Goal: Check status: Check status

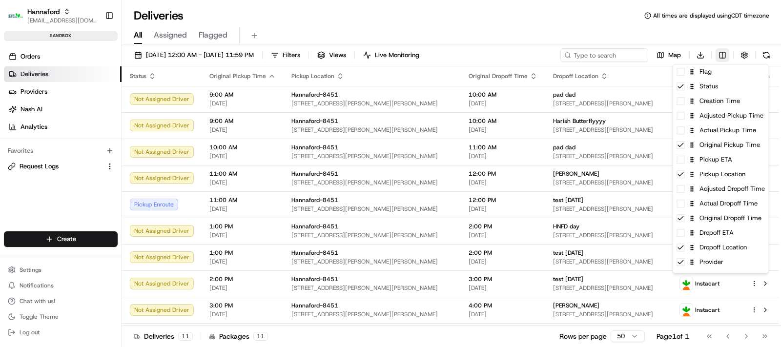
click at [726, 52] on html "Hannaford [EMAIL_ADDRESS][DOMAIN_NAME] Toggle Sidebar sandbox Orders Deliveries…" at bounding box center [390, 173] width 781 height 347
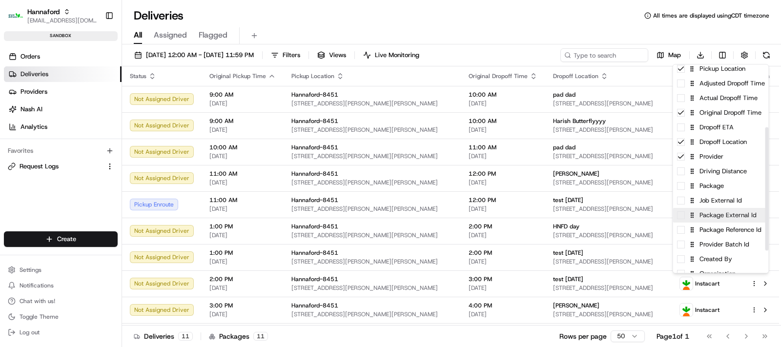
scroll to position [122, 0]
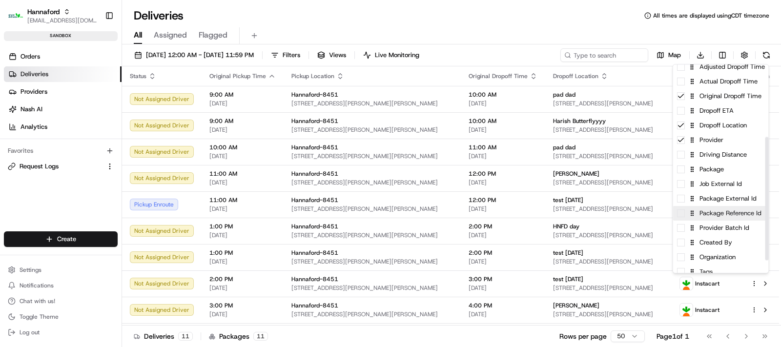
click at [713, 208] on div "Package Reference Id" at bounding box center [721, 213] width 96 height 15
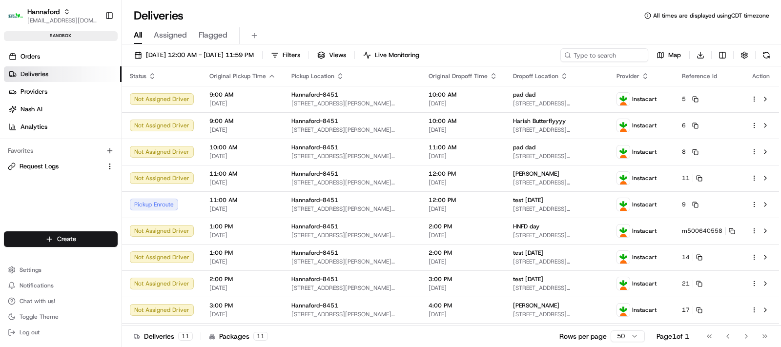
click at [562, 8] on html "Hannaford [EMAIL_ADDRESS][DOMAIN_NAME] Toggle Sidebar sandbox Orders Deliveries…" at bounding box center [390, 173] width 781 height 347
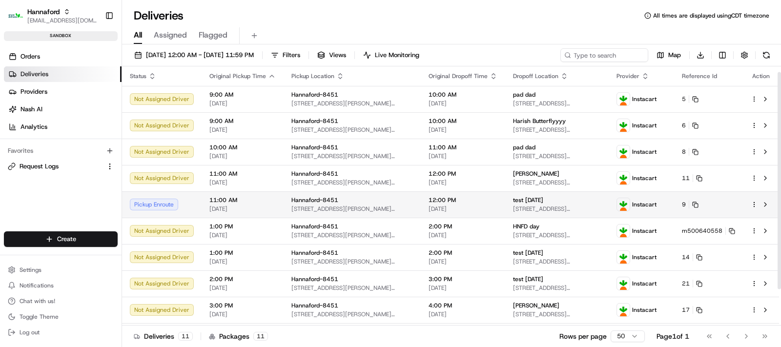
scroll to position [50, 0]
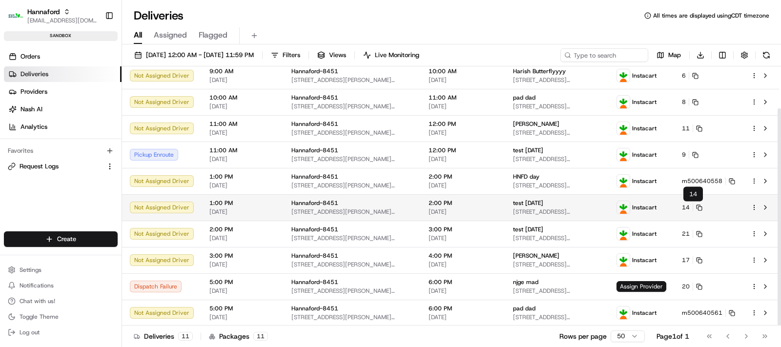
click at [685, 206] on button "14" at bounding box center [692, 208] width 21 height 8
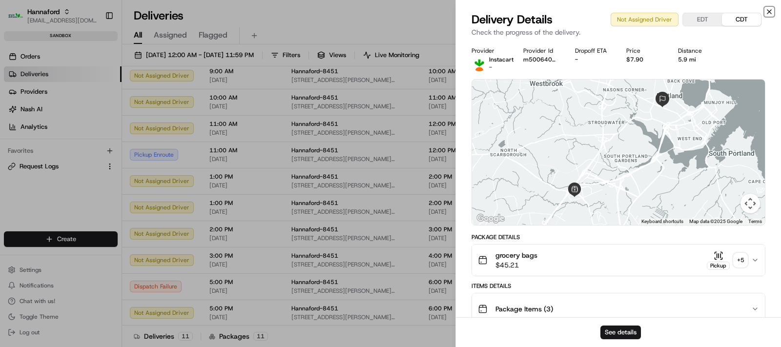
click at [768, 12] on icon "button" at bounding box center [770, 12] width 8 height 8
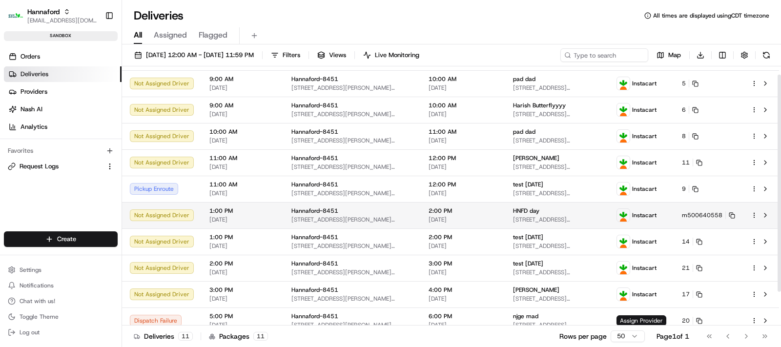
scroll to position [0, 0]
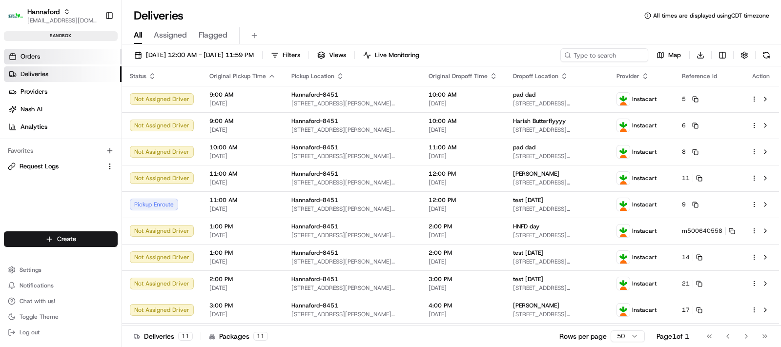
click at [30, 55] on span "Orders" at bounding box center [31, 56] width 20 height 9
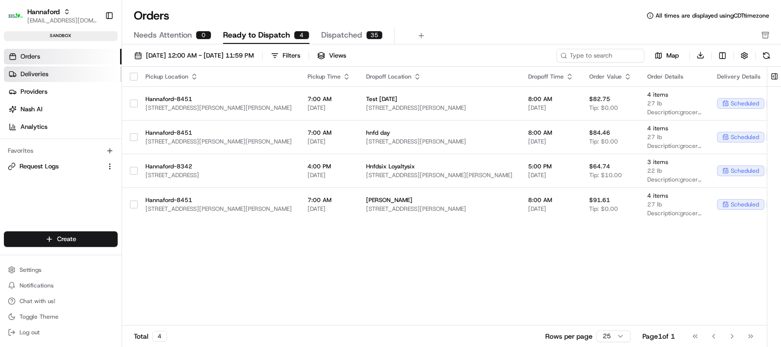
click at [31, 73] on span "Deliveries" at bounding box center [35, 74] width 28 height 9
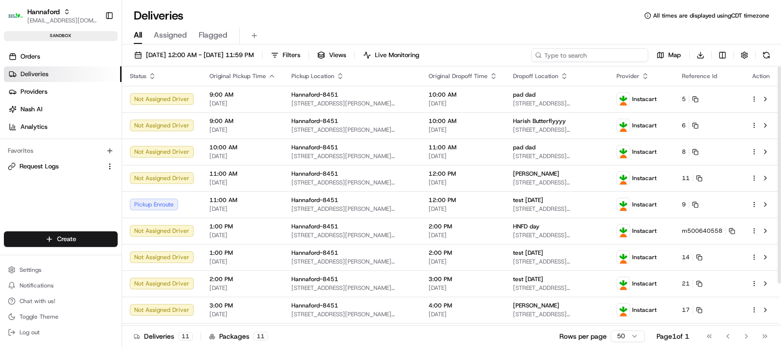
click at [589, 56] on input at bounding box center [589, 55] width 117 height 14
paste input "m500640624"
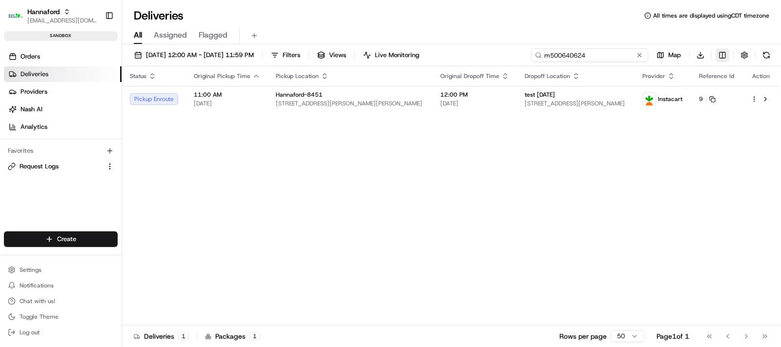
type input "m500640624"
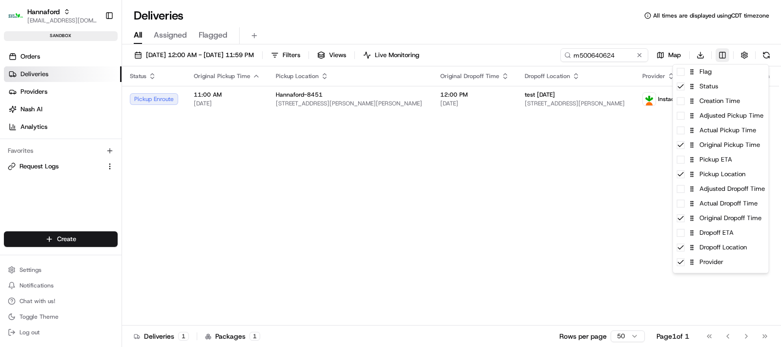
click at [720, 52] on html "Hannaford [EMAIL_ADDRESS][DOMAIN_NAME] Toggle Sidebar sandbox Orders Deliveries…" at bounding box center [390, 173] width 781 height 347
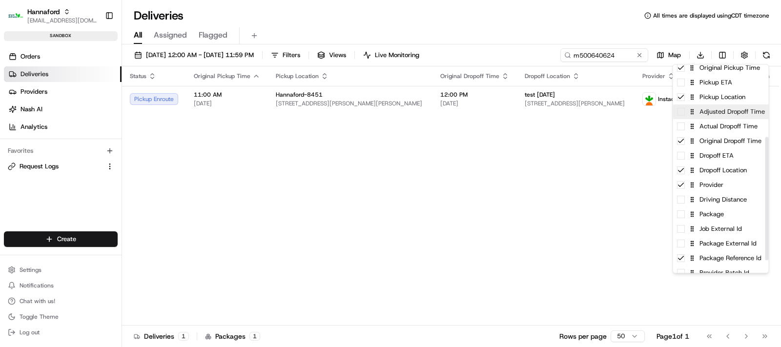
scroll to position [122, 0]
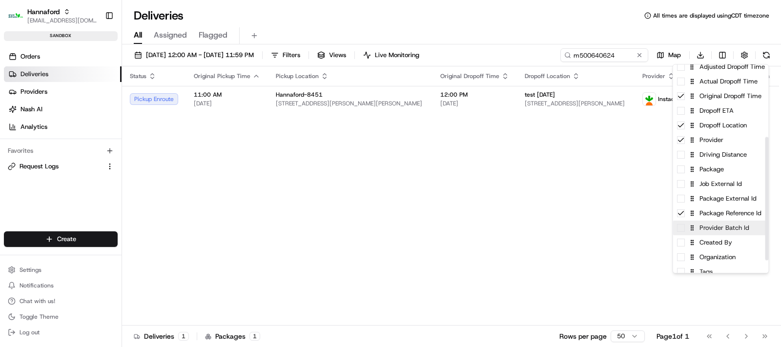
click at [681, 221] on div "Provider Batch Id" at bounding box center [721, 228] width 96 height 15
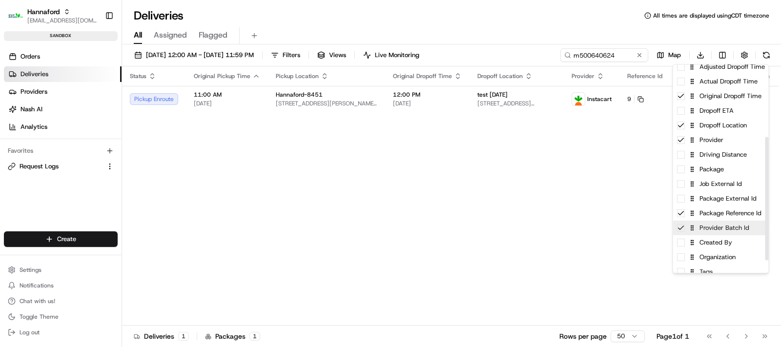
click at [680, 233] on div "Provider Batch Id" at bounding box center [721, 228] width 96 height 15
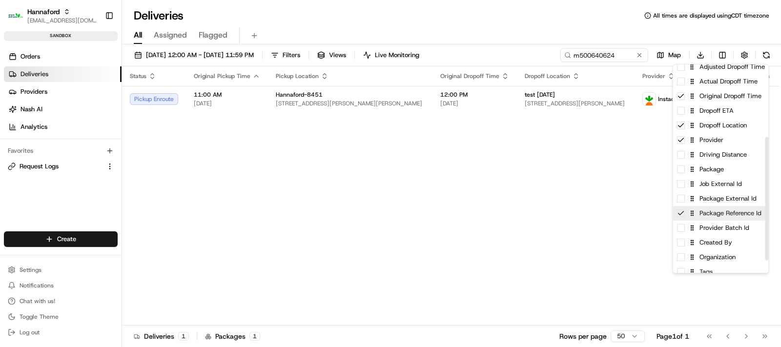
click at [680, 219] on div "Package Reference Id" at bounding box center [721, 213] width 96 height 15
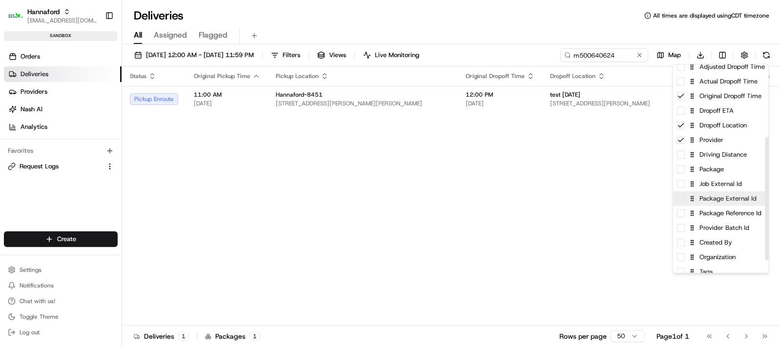
click at [682, 205] on div "Package External Id" at bounding box center [721, 198] width 96 height 15
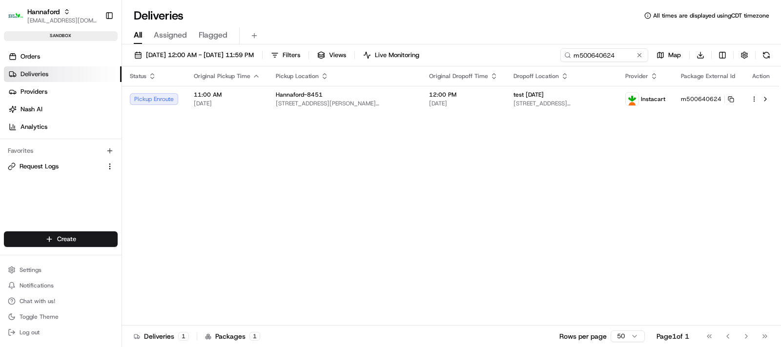
click at [513, 227] on html "Hannaford [EMAIL_ADDRESS][DOMAIN_NAME] Toggle Sidebar sandbox Orders Deliveries…" at bounding box center [390, 173] width 781 height 347
click at [638, 52] on button at bounding box center [640, 55] width 10 height 10
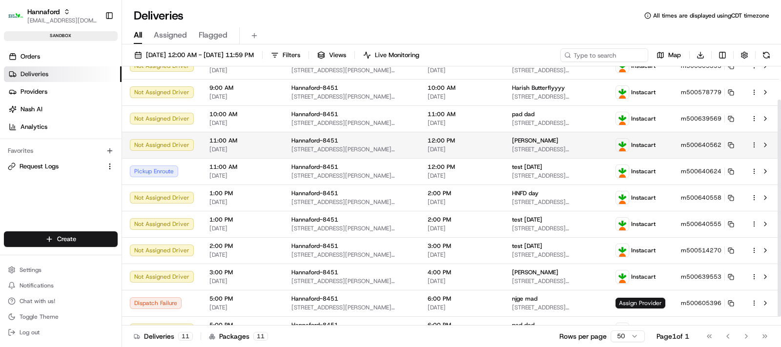
scroll to position [50, 0]
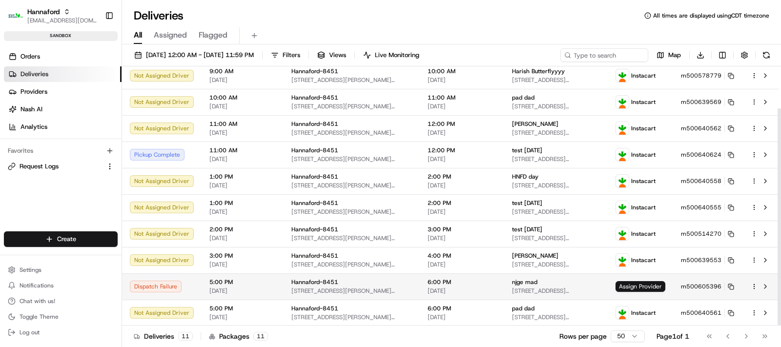
click at [171, 287] on div "Dispatch Failure" at bounding box center [162, 287] width 64 height 12
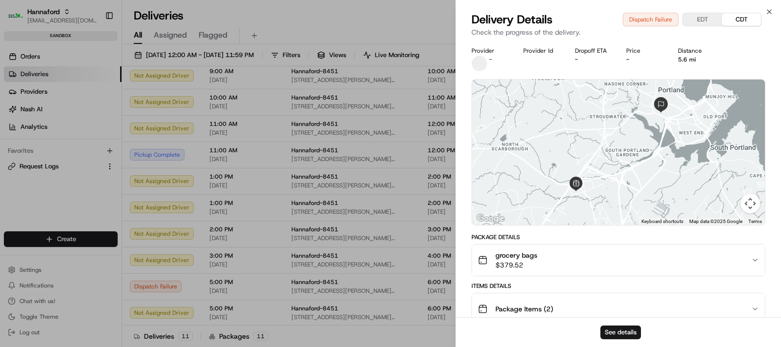
click at [639, 21] on div "Dispatch Failure EDT CDT" at bounding box center [692, 20] width 139 height 14
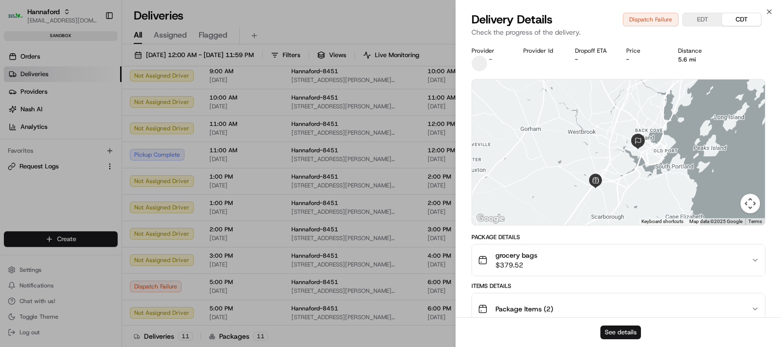
click at [628, 332] on button "See details" at bounding box center [621, 333] width 41 height 14
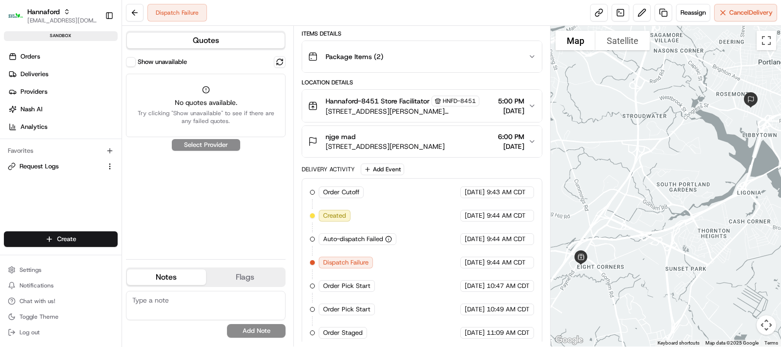
scroll to position [139, 0]
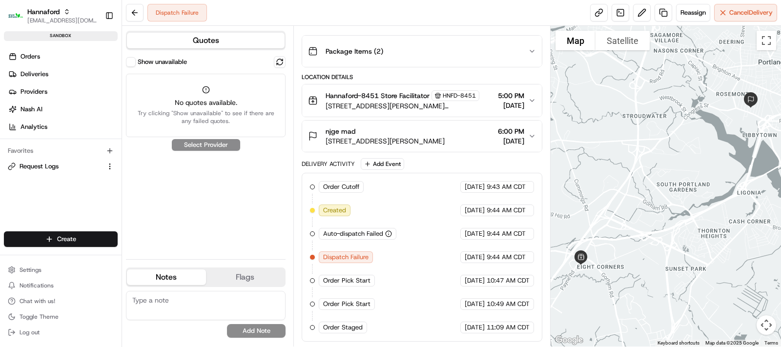
click at [335, 257] on span "Dispatch Failure" at bounding box center [345, 257] width 45 height 9
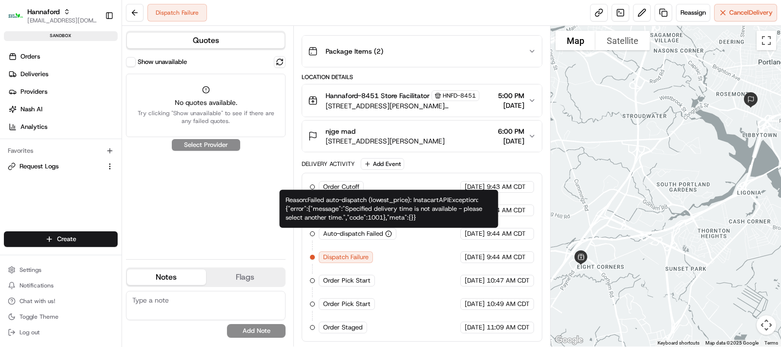
click at [389, 235] on icon "button" at bounding box center [388, 233] width 7 height 7
click at [389, 234] on icon "button" at bounding box center [388, 233] width 7 height 7
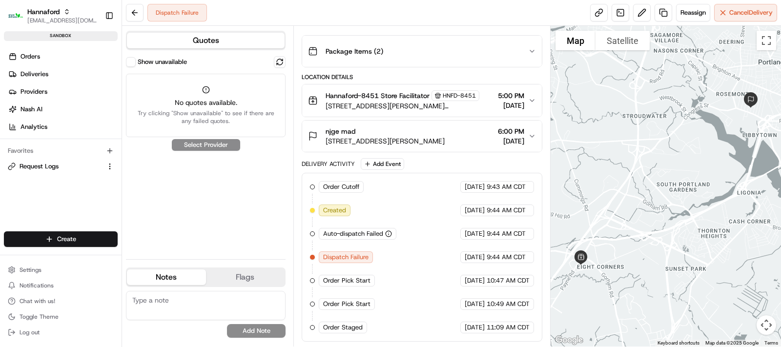
click at [389, 234] on icon "button" at bounding box center [388, 233] width 7 height 7
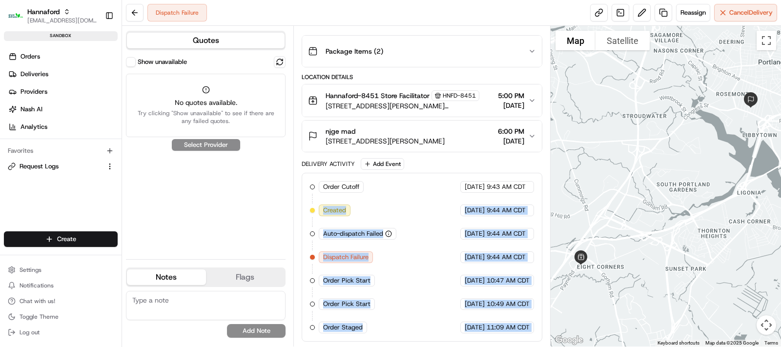
drag, startPoint x: 423, startPoint y: 218, endPoint x: 306, endPoint y: 215, distance: 117.7
click at [409, 250] on div "Order Cutoff Hannaford 08/15/2025 9:43 AM CDT Created 08/15/2025 9:44 AM CDT Au…" at bounding box center [422, 257] width 224 height 152
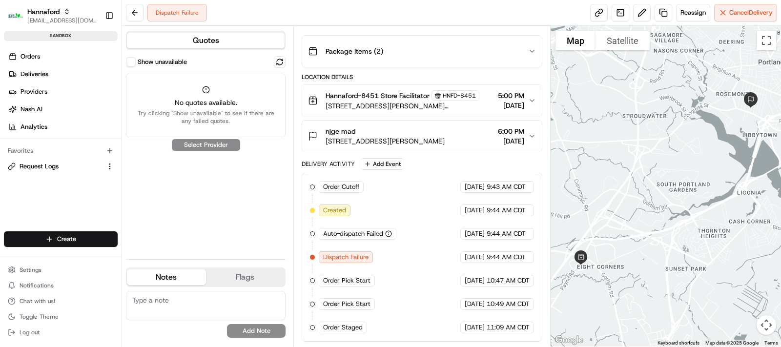
click at [390, 233] on icon "button" at bounding box center [388, 233] width 7 height 7
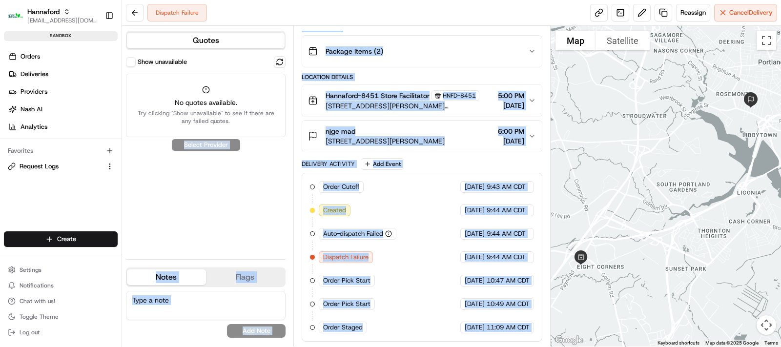
drag, startPoint x: 416, startPoint y: 218, endPoint x: 334, endPoint y: 220, distance: 81.6
click at [401, 250] on div "Order Cutoff Hannaford 08/15/2025 9:43 AM CDT Created 08/15/2025 9:44 AM CDT Au…" at bounding box center [422, 257] width 224 height 152
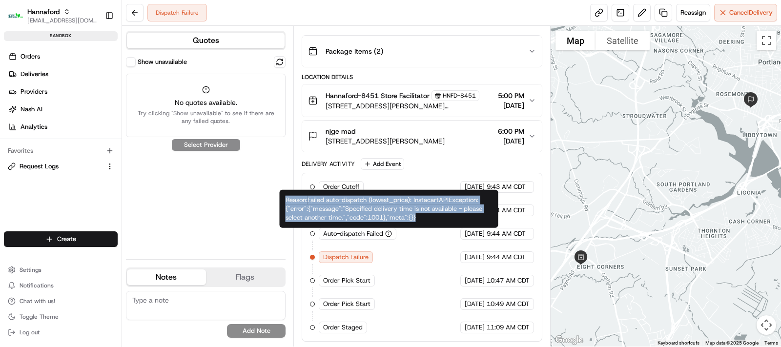
drag, startPoint x: 418, startPoint y: 218, endPoint x: 285, endPoint y: 194, distance: 135.3
click at [285, 194] on div "Reason: Failed auto-dispatch (lowest_price): InstacartAPIException: {"error":{"…" at bounding box center [389, 209] width 219 height 38
copy div "Reason: Failed auto-dispatch (lowest_price): InstacartAPIException: {"error":{"…"
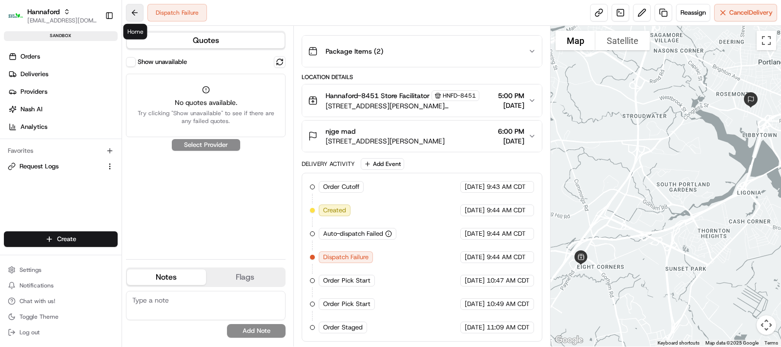
click at [135, 15] on button at bounding box center [135, 13] width 18 height 18
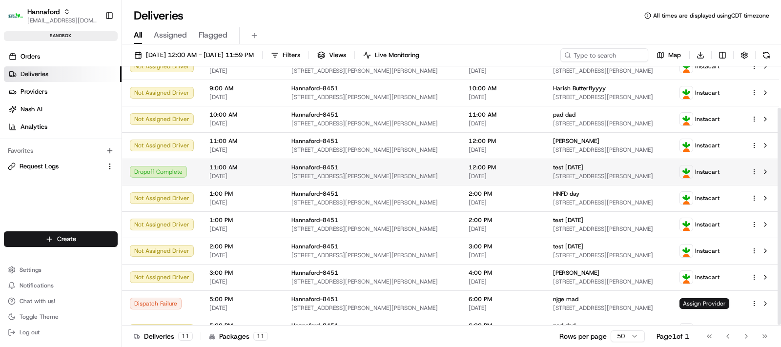
scroll to position [50, 0]
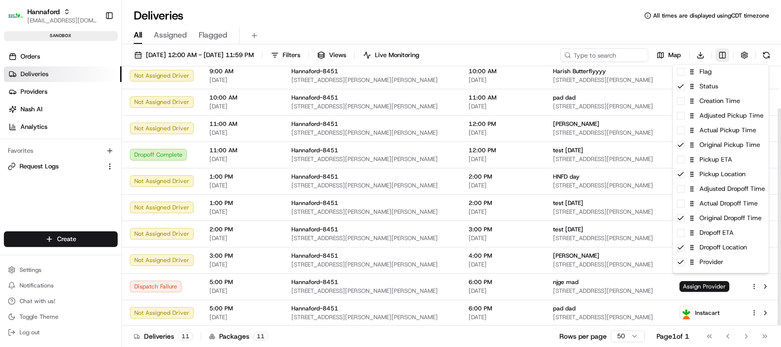
click at [725, 55] on html "Hannaford [EMAIL_ADDRESS][DOMAIN_NAME] Toggle Sidebar sandbox Orders Deliveries…" at bounding box center [390, 173] width 781 height 347
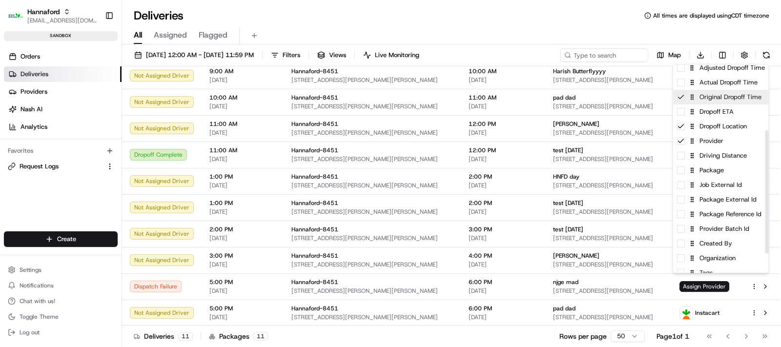
scroll to position [122, 0]
click at [683, 203] on div "Package External Id" at bounding box center [721, 198] width 96 height 15
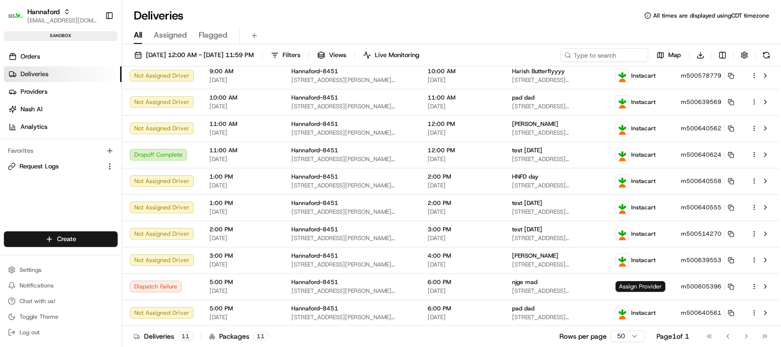
click at [657, 30] on html "Hannaford rdesai@adusa.com Toggle Sidebar sandbox Orders Deliveries Providers N…" at bounding box center [390, 173] width 781 height 347
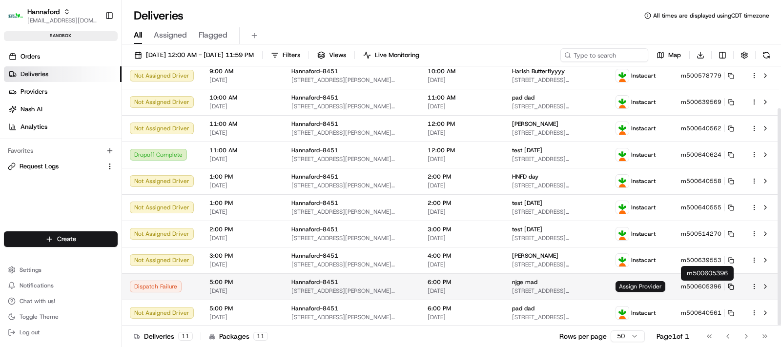
click at [731, 286] on rect at bounding box center [732, 288] width 4 height 4
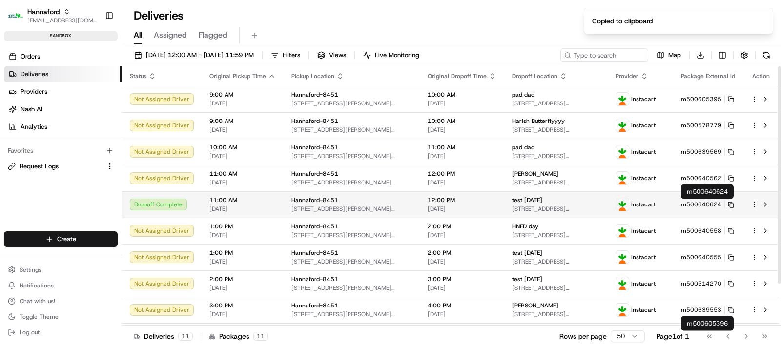
click at [731, 207] on icon at bounding box center [731, 205] width 6 height 6
